Goal: Task Accomplishment & Management: Use online tool/utility

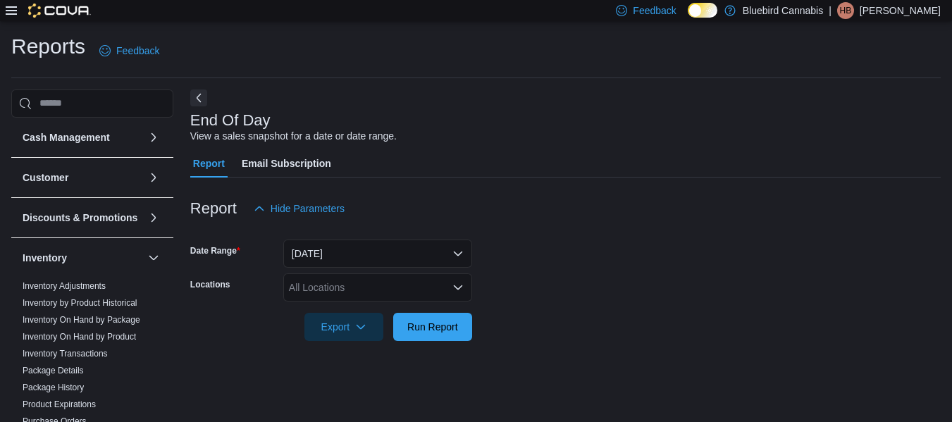
scroll to position [23, 0]
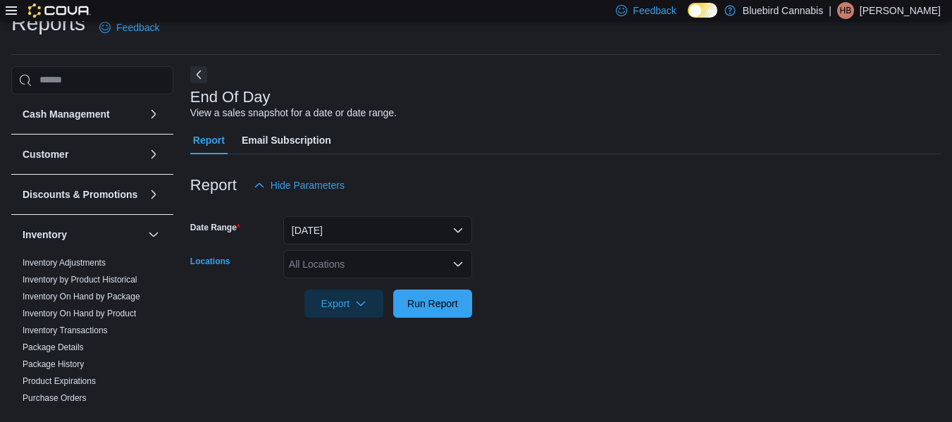
click at [450, 260] on div "All Locations" at bounding box center [377, 264] width 189 height 28
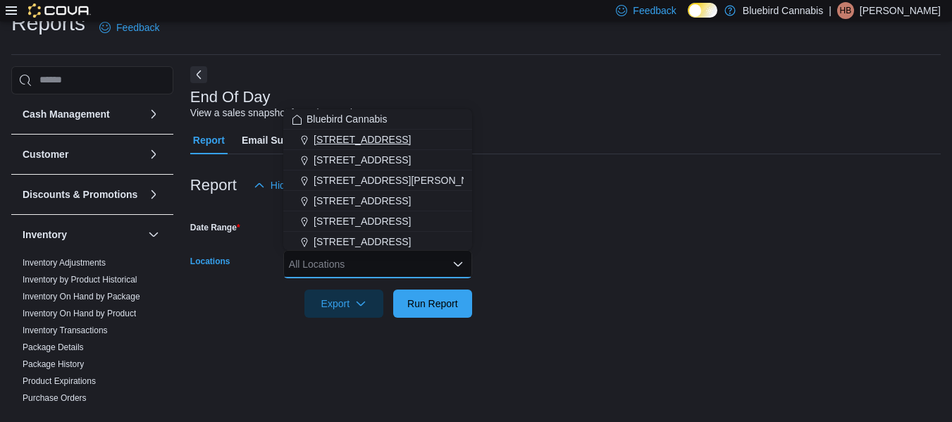
click at [381, 139] on span "[STREET_ADDRESS]" at bounding box center [362, 139] width 97 height 14
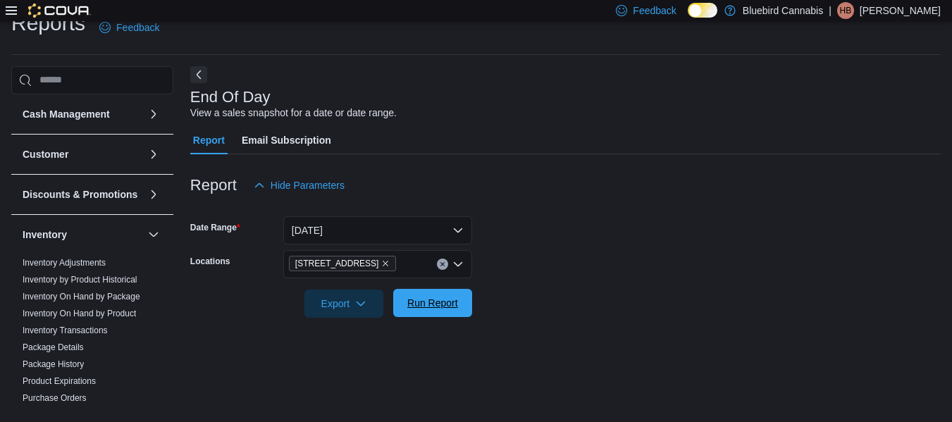
click at [438, 304] on span "Run Report" at bounding box center [432, 303] width 51 height 14
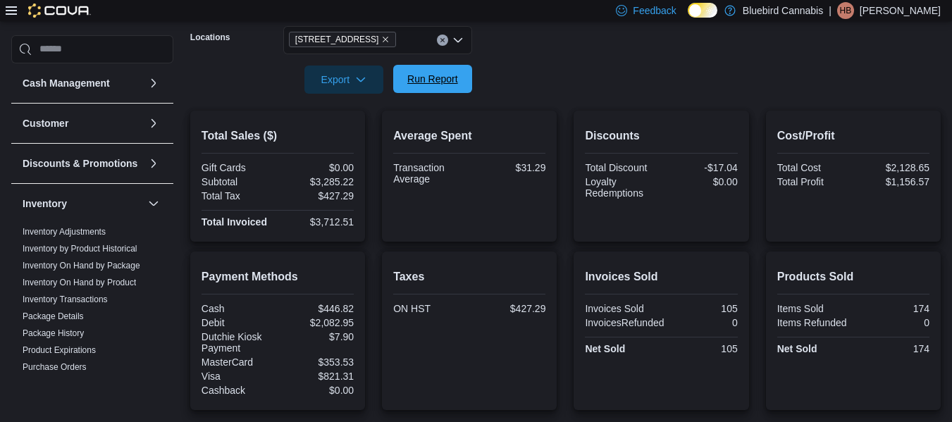
scroll to position [247, 0]
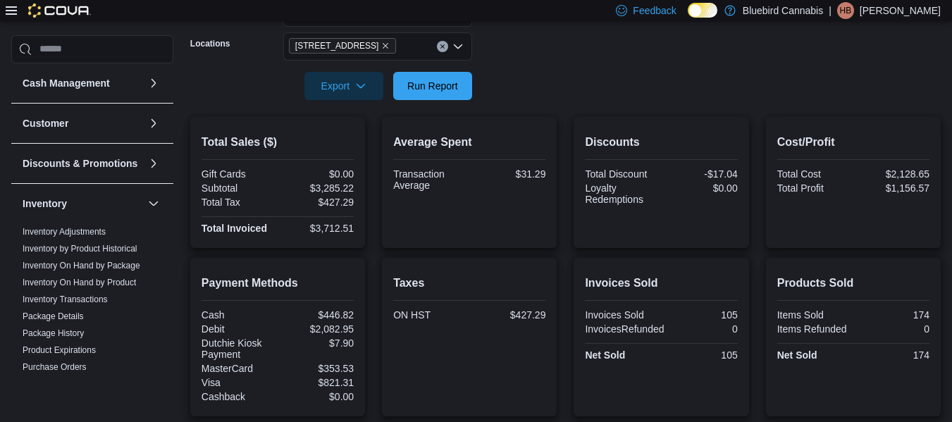
scroll to position [240, 0]
